Goal: Task Accomplishment & Management: Complete application form

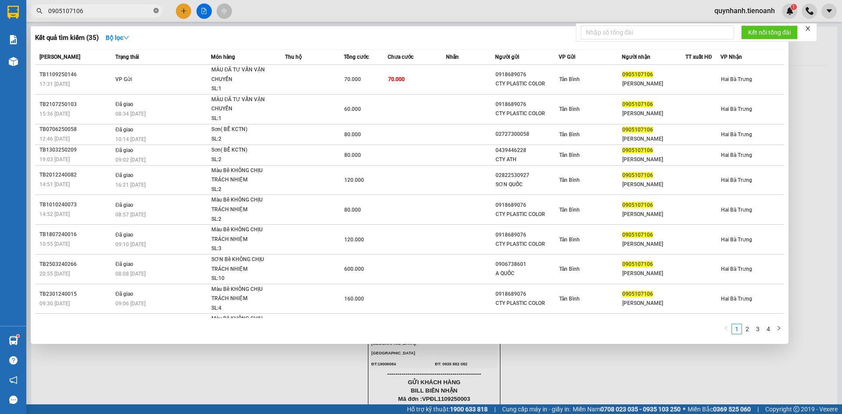
click at [155, 12] on icon "close-circle" at bounding box center [156, 10] width 5 height 5
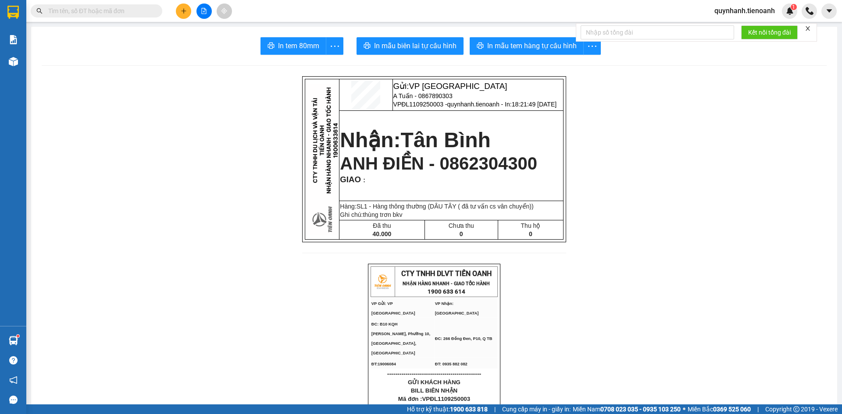
paste input "0927160308"
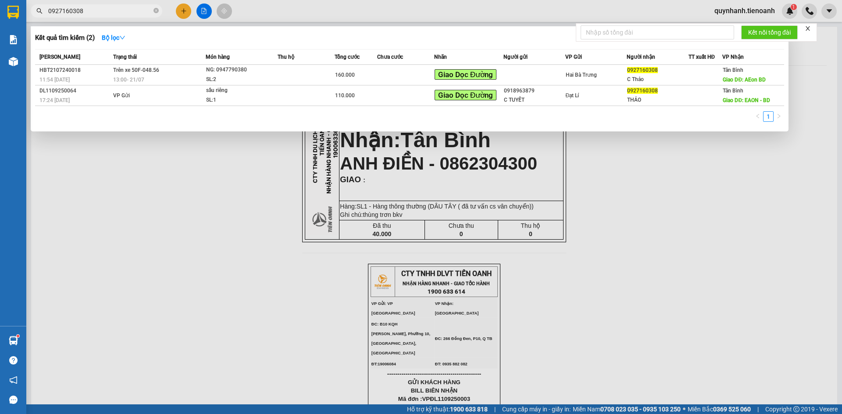
type input "0927160308"
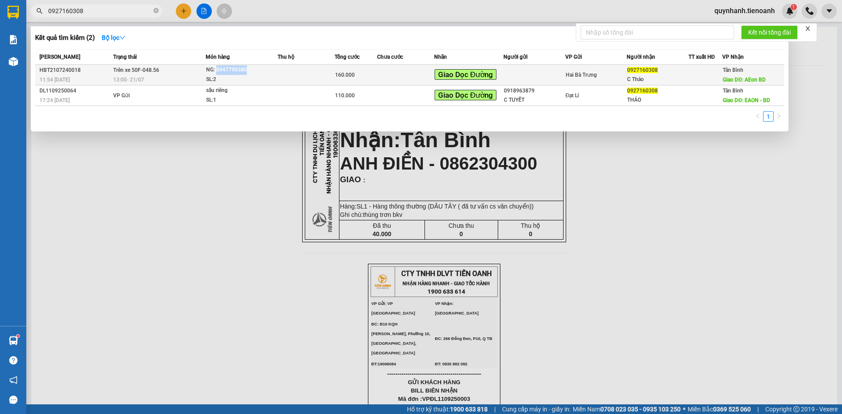
drag, startPoint x: 217, startPoint y: 71, endPoint x: 250, endPoint y: 71, distance: 32.9
click at [250, 71] on div "NG: 0947790380" at bounding box center [239, 70] width 66 height 10
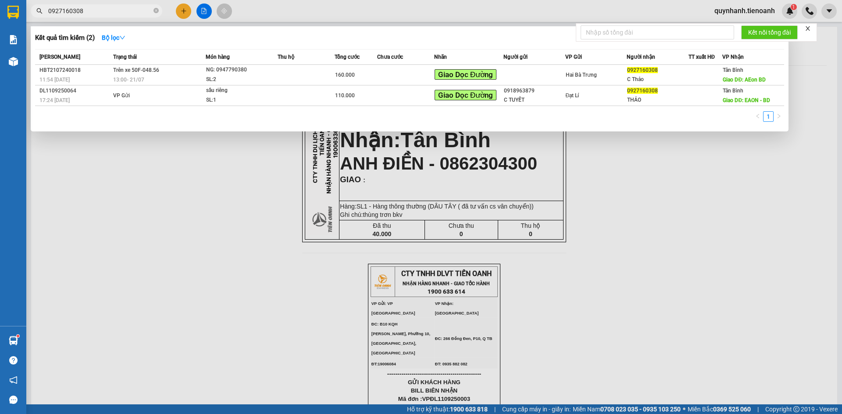
click at [655, 159] on div at bounding box center [421, 207] width 842 height 414
click at [129, 11] on input "0927160308" at bounding box center [100, 11] width 104 height 10
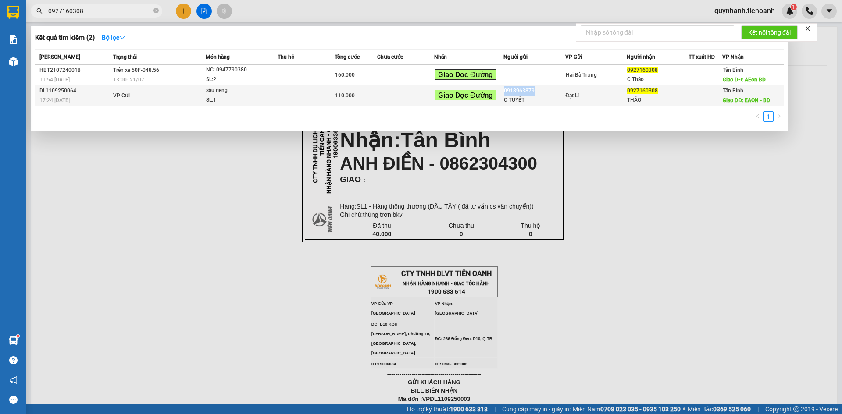
drag, startPoint x: 504, startPoint y: 91, endPoint x: 545, endPoint y: 91, distance: 41.2
click at [545, 91] on tr "DL1109250064 17:24 [DATE] VP Gửi sầu riêng SL: 1 110.000 Giao Dọc Đường 0918963…" at bounding box center [409, 96] width 749 height 21
copy tr "Giao Dọc Đường 0918963879"
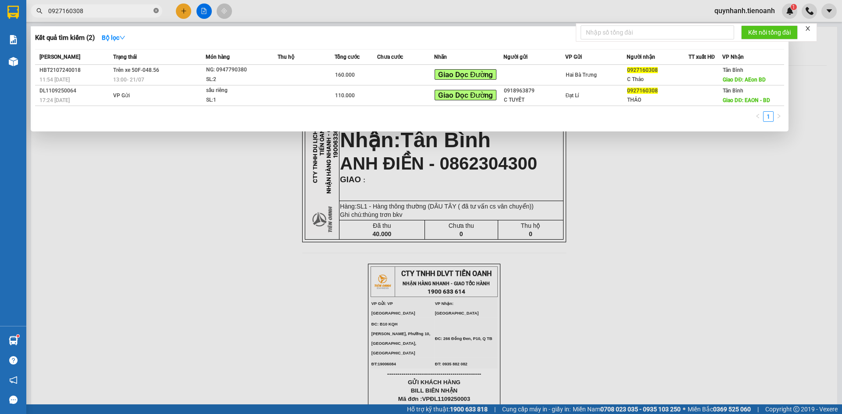
click at [154, 11] on icon "close-circle" at bounding box center [156, 10] width 5 height 5
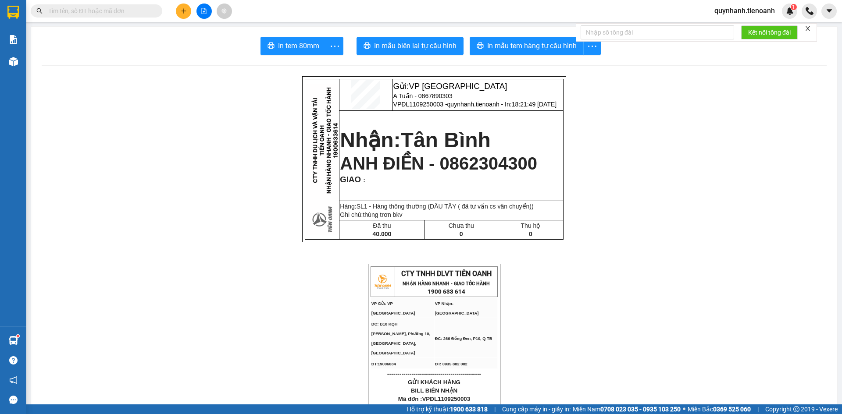
paste input "0918963879"
type input "0918963879"
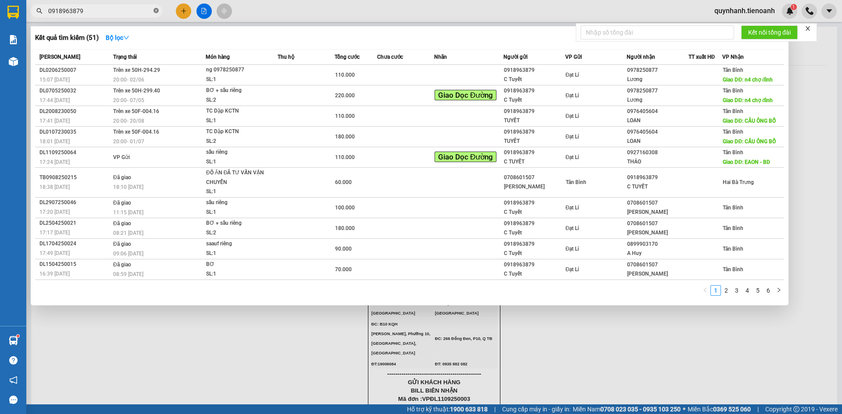
click at [155, 11] on icon "close-circle" at bounding box center [156, 10] width 5 height 5
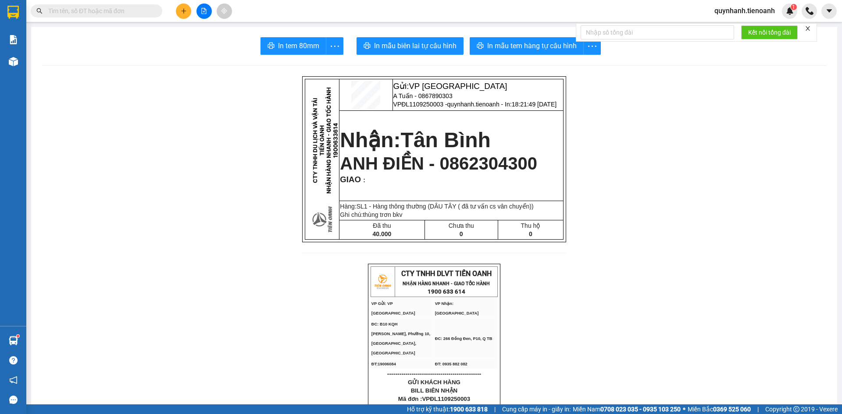
click at [115, 12] on input "text" at bounding box center [100, 11] width 104 height 10
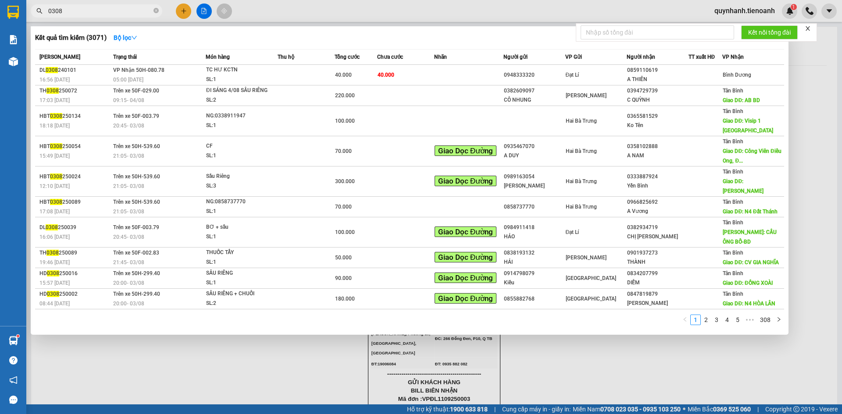
type input "0308"
click at [157, 10] on icon "close-circle" at bounding box center [156, 10] width 5 height 5
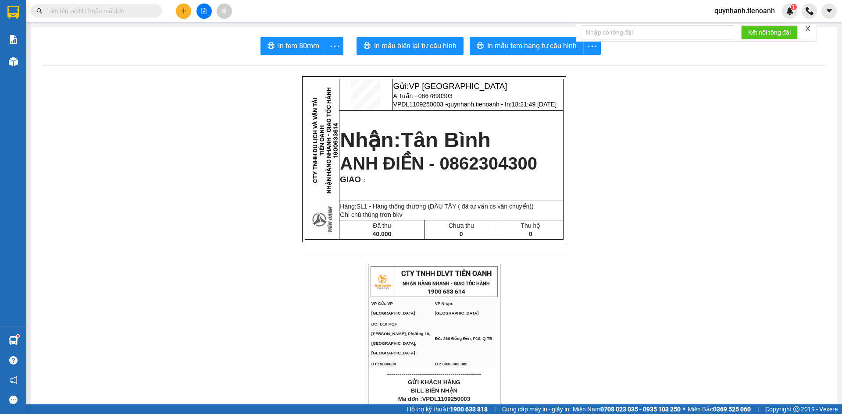
paste input "0927160308"
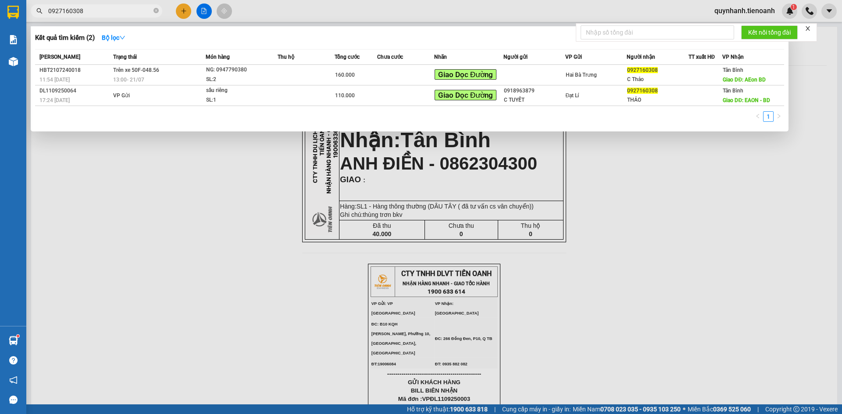
type input "0927160308"
drag, startPoint x: 214, startPoint y: 158, endPoint x: 180, endPoint y: 125, distance: 47.8
click at [201, 143] on div at bounding box center [421, 207] width 842 height 414
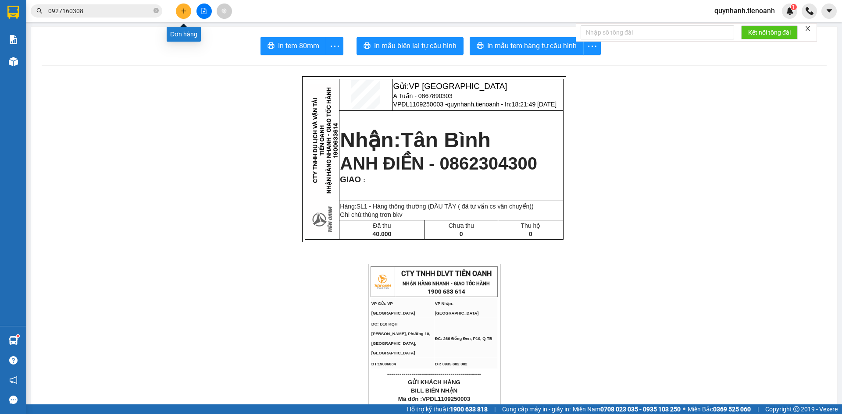
click at [185, 7] on button at bounding box center [183, 11] width 15 height 15
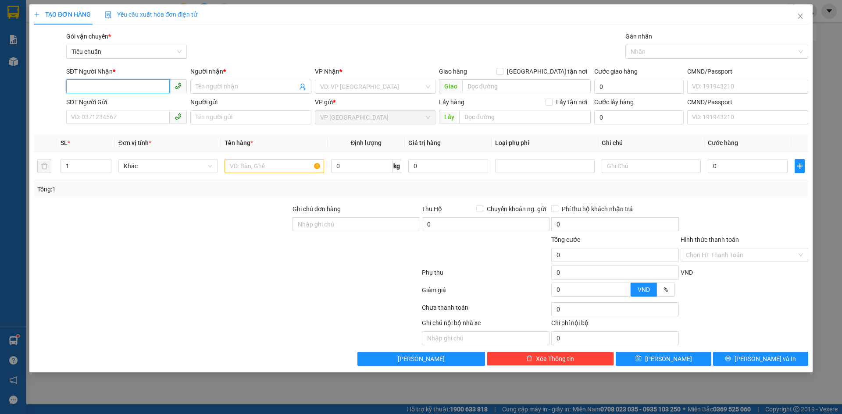
click at [126, 81] on input "SĐT Người Nhận *" at bounding box center [118, 86] width 104 height 14
type input "0327806525"
click at [128, 101] on div "0327806525 - A VINH" at bounding box center [126, 105] width 110 height 10
type input "A VINH"
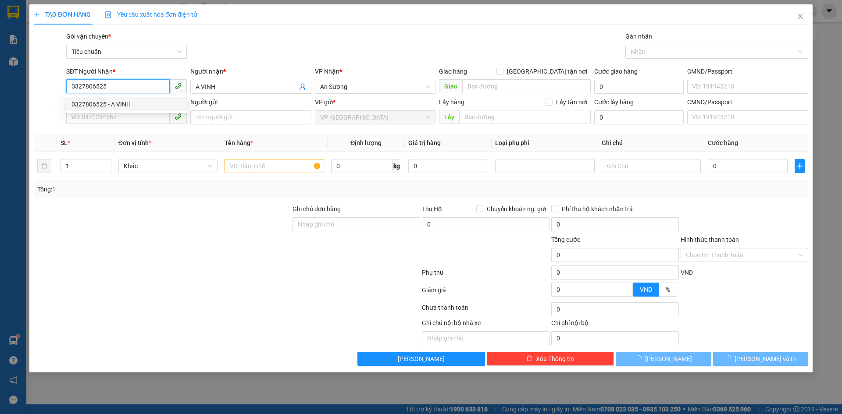
type input "70.000"
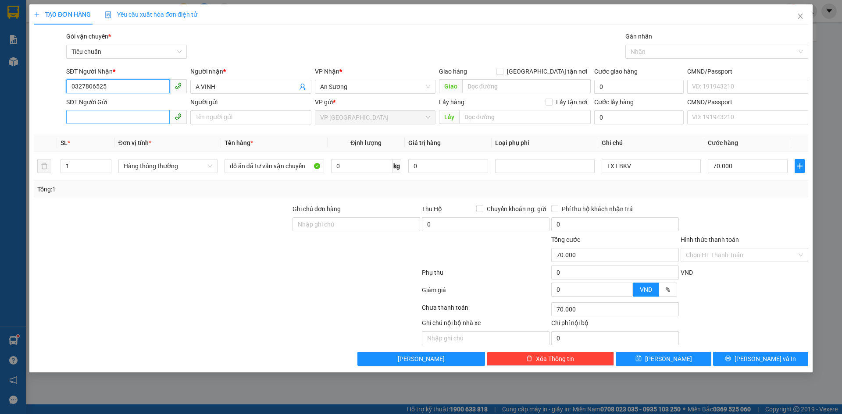
type input "0327806525"
click at [124, 117] on input "SĐT Người Gửi" at bounding box center [118, 117] width 104 height 14
drag, startPoint x: 118, startPoint y: 133, endPoint x: 127, endPoint y: 132, distance: 8.4
click at [119, 133] on div "0336244238 - A Tuấn" at bounding box center [126, 135] width 110 height 10
type input "0336244238"
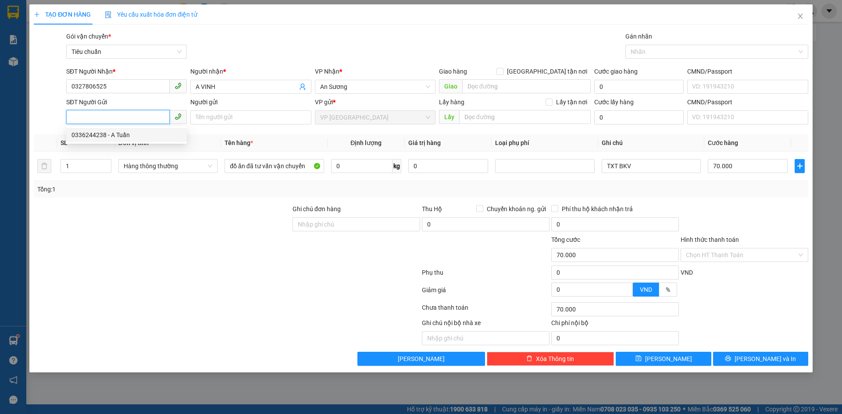
type input "A Tuấn"
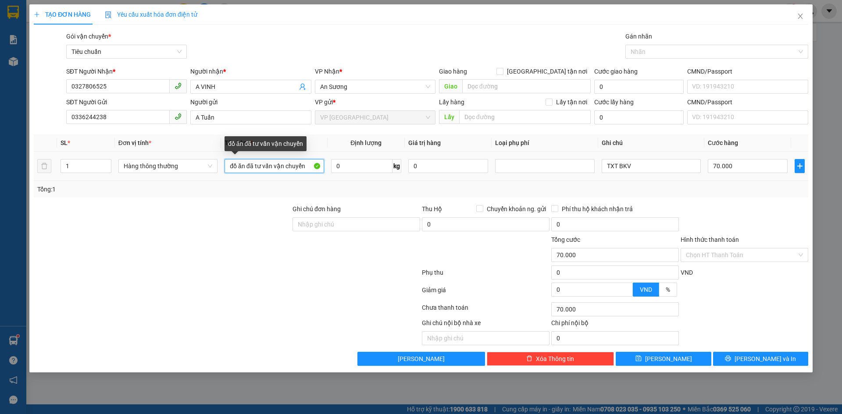
drag, startPoint x: 227, startPoint y: 168, endPoint x: 306, endPoint y: 172, distance: 79.1
click at [306, 172] on input "đồ ăn đã tư vấn vận chuyển" at bounding box center [274, 166] width 99 height 14
type input "d"
type input "đồ ăn (đã tư vấn cs vận chuyển)-"
type input "20"
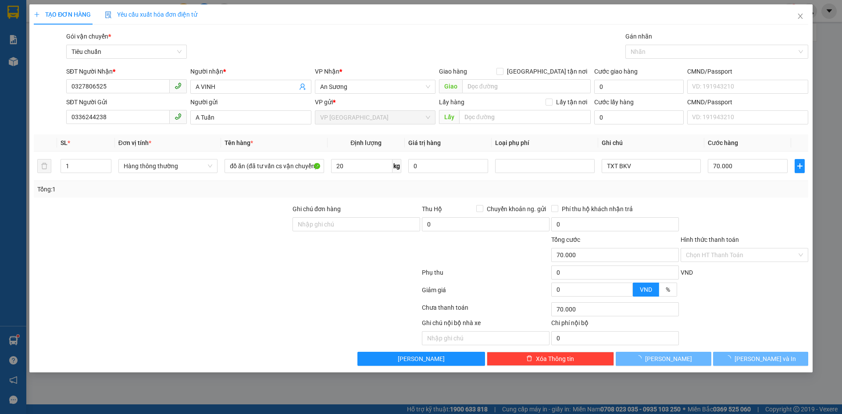
click at [610, 189] on div "Tổng: 1" at bounding box center [421, 190] width 768 height 10
type input "55.000"
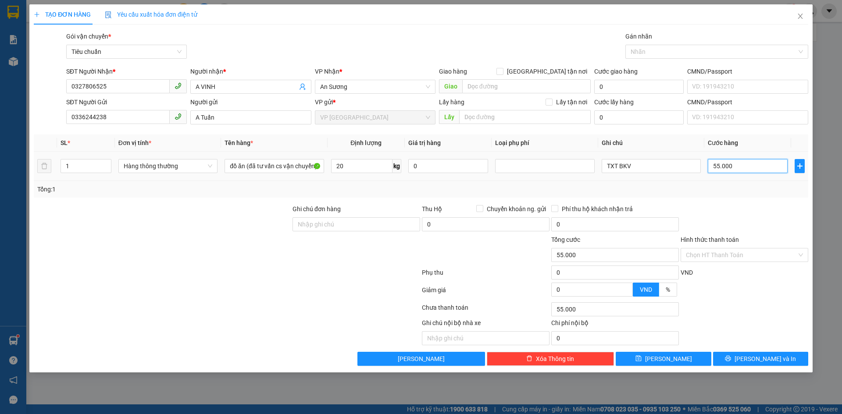
click at [749, 166] on input "55.000" at bounding box center [748, 166] width 80 height 14
type input "0"
type input "6"
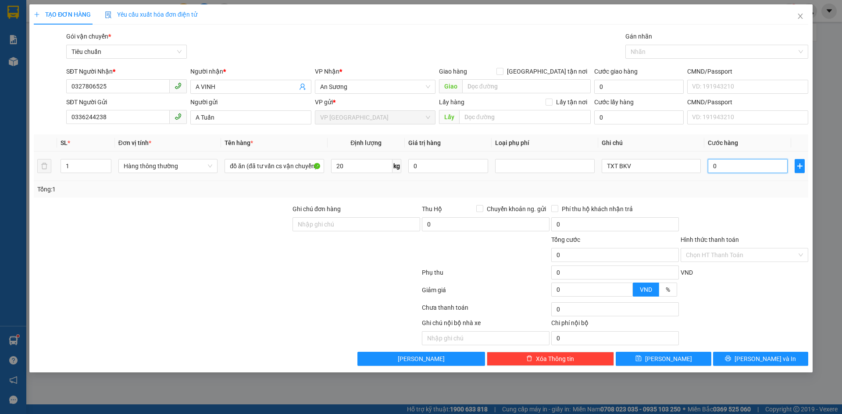
type input "6"
type input "06"
type input "60"
type input "060"
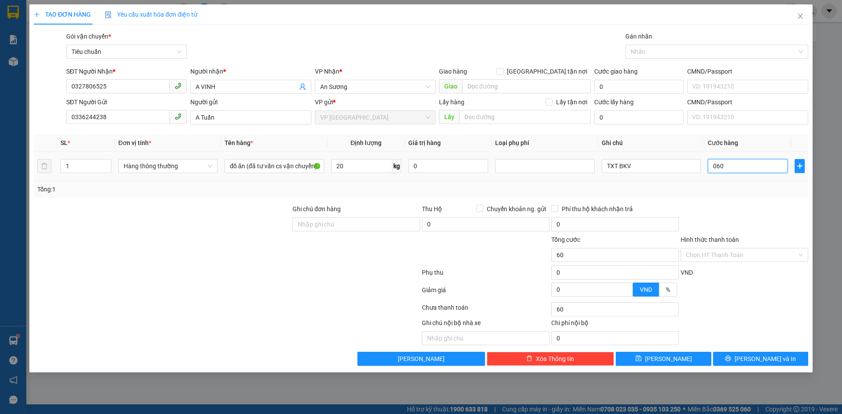
type input "600"
type input "0.600"
type input "6.000"
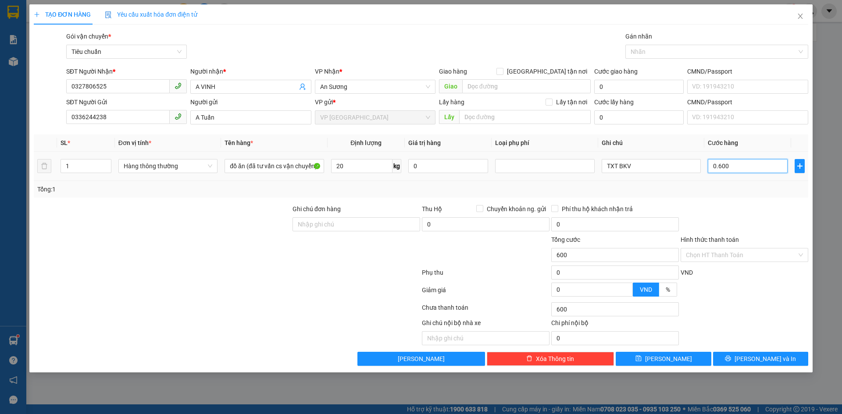
type input "06.000"
type input "60.000"
click at [739, 196] on div "Tổng: 1" at bounding box center [421, 189] width 775 height 17
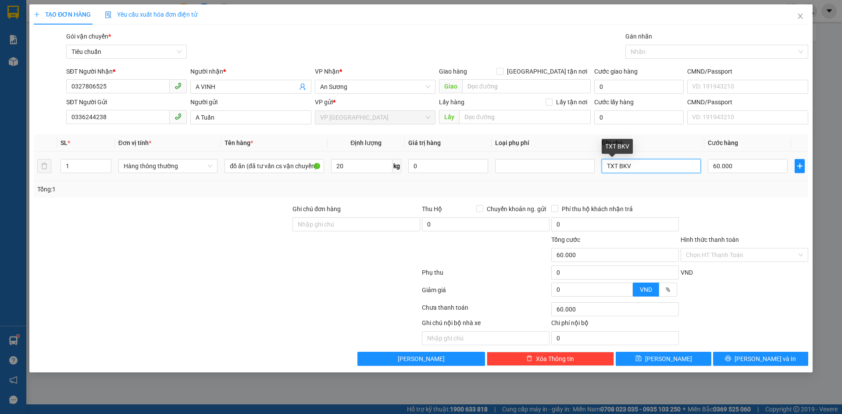
drag, startPoint x: 640, startPoint y: 166, endPoint x: 595, endPoint y: 167, distance: 44.7
click at [595, 167] on tr "1 Hàng thông thường đồ ăn (đã tư vấn cs vận chuyển)- 20 kg 0 TXT BKV 60.000" at bounding box center [421, 166] width 775 height 29
drag, startPoint x: 623, startPoint y: 174, endPoint x: 584, endPoint y: 156, distance: 43.4
click at [587, 157] on tr "1 Hàng thông thường đồ ăn (đã tư vấn cs vận chuyển)- 20 kg 0 txv 60.000" at bounding box center [421, 166] width 775 height 29
click at [640, 165] on input "txv" at bounding box center [651, 166] width 99 height 14
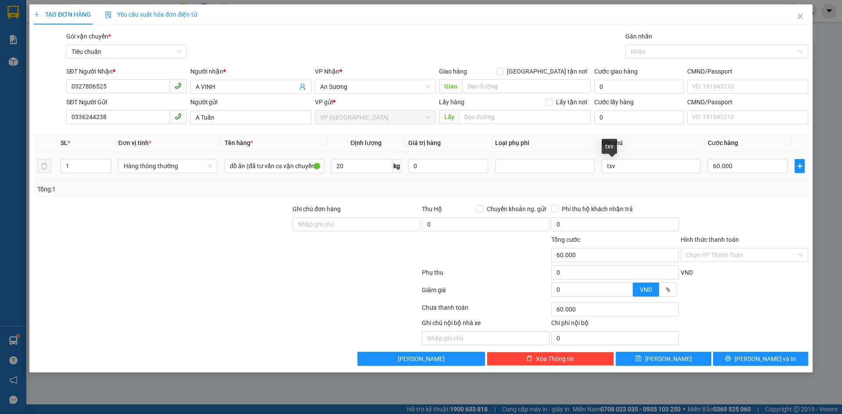
click at [629, 180] on td "txv" at bounding box center [651, 166] width 106 height 29
click at [624, 166] on input "txv" at bounding box center [651, 166] width 99 height 14
type input "t"
type input "TXV"
click at [736, 254] on input "Hình thức thanh toán" at bounding box center [741, 255] width 111 height 13
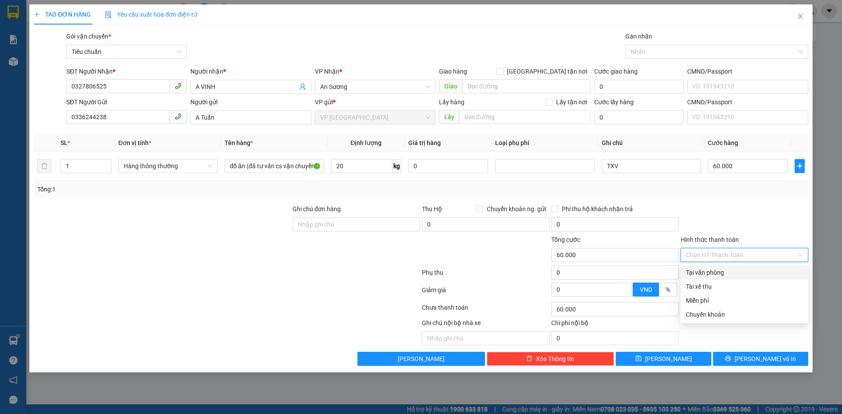
click at [714, 271] on div "Tại văn phòng" at bounding box center [744, 273] width 117 height 10
type input "0"
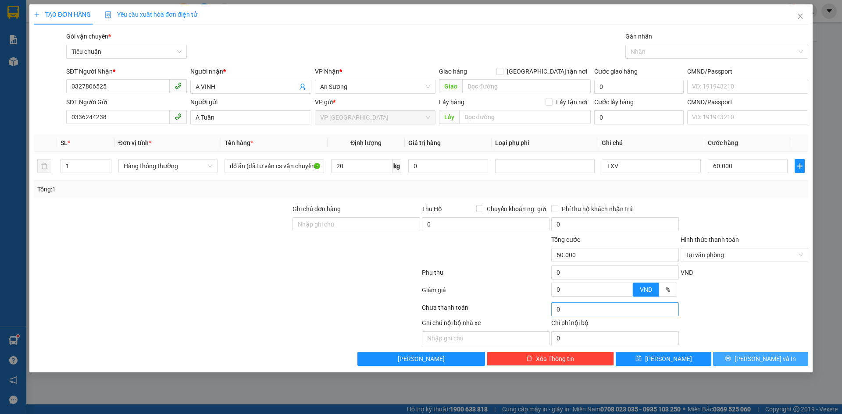
drag, startPoint x: 766, startPoint y: 364, endPoint x: 646, endPoint y: 316, distance: 129.3
click at [766, 363] on span "[PERSON_NAME] và In" at bounding box center [765, 359] width 61 height 10
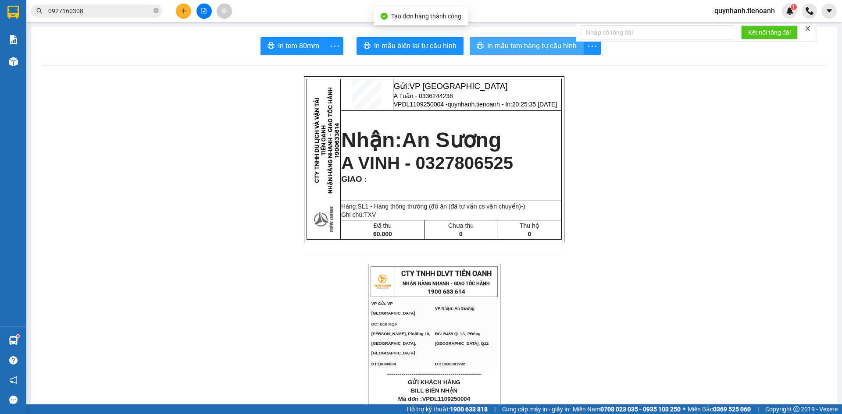
click at [515, 39] on button "In mẫu tem hàng tự cấu hình" at bounding box center [527, 46] width 114 height 18
